Goal: Find specific page/section: Find specific page/section

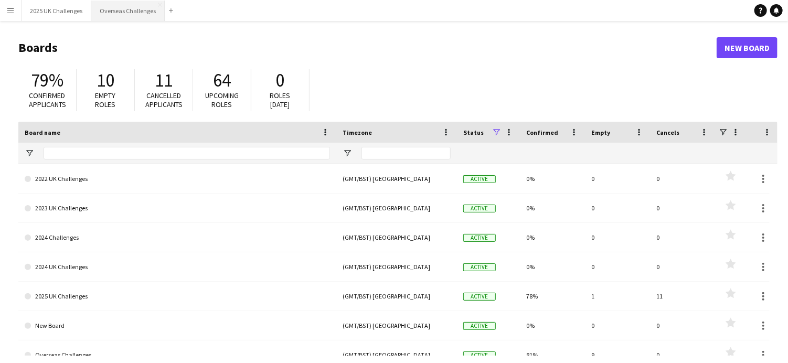
click at [134, 9] on button "Overseas Challenges Close" at bounding box center [127, 11] width 73 height 20
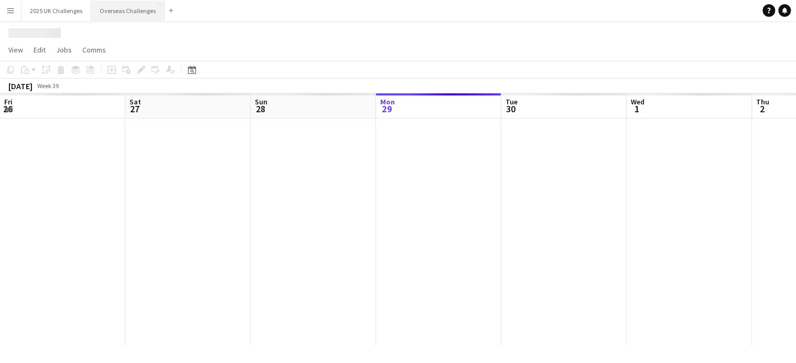
scroll to position [0, 251]
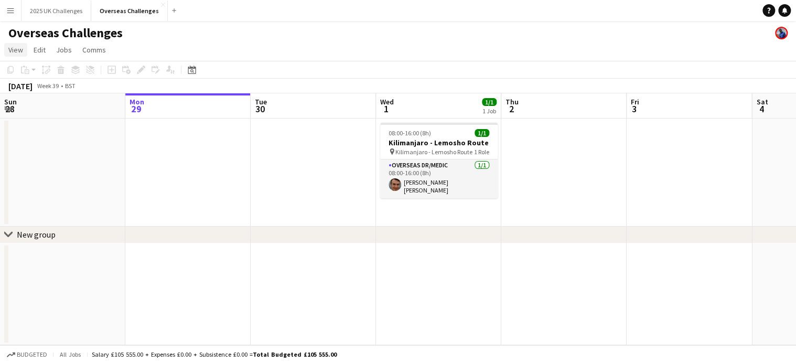
click at [23, 51] on span "View" at bounding box center [15, 49] width 15 height 9
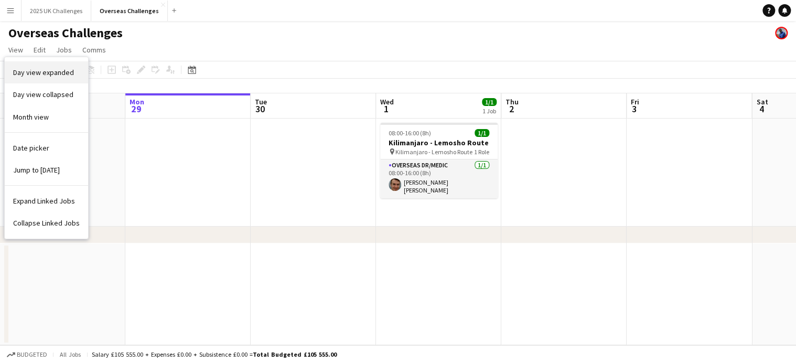
click at [38, 72] on span "Day view expanded" at bounding box center [43, 72] width 61 height 9
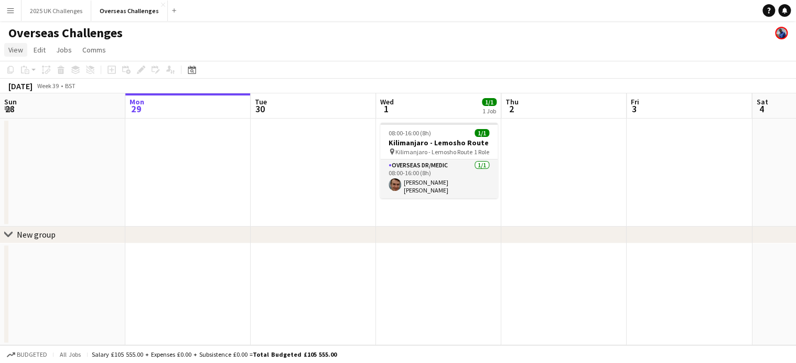
click at [14, 48] on span "View" at bounding box center [15, 49] width 15 height 9
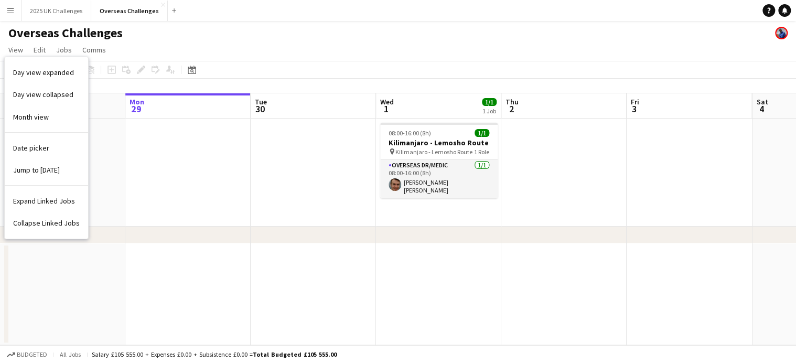
drag, startPoint x: 43, startPoint y: 118, endPoint x: 62, endPoint y: 30, distance: 89.6
click at [43, 113] on span "Month view" at bounding box center [31, 116] width 36 height 9
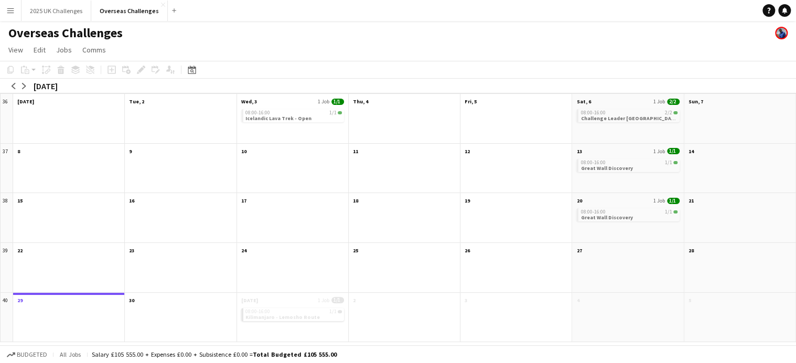
click at [577, 43] on app-page-menu "View Day view expanded Day view collapsed Month view Date picker Jump to [DATE]…" at bounding box center [398, 51] width 796 height 20
click at [648, 43] on app-page-menu "View Day view expanded Day view collapsed Month view Date picker Jump to [DATE]…" at bounding box center [398, 51] width 796 height 20
